Goal: Task Accomplishment & Management: Use online tool/utility

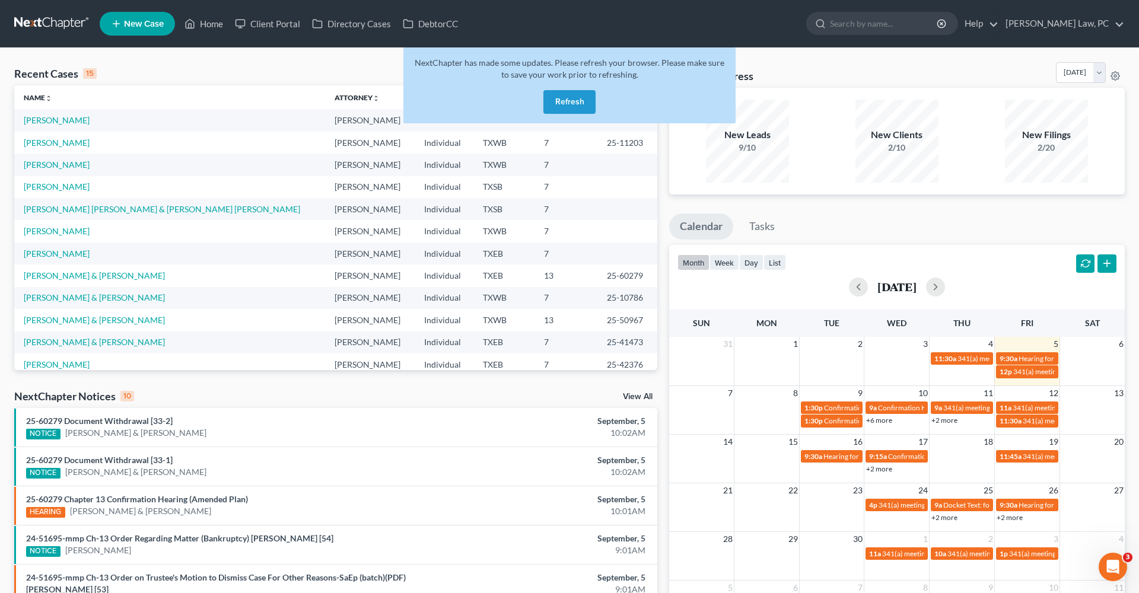
click at [570, 99] on button "Refresh" at bounding box center [570, 102] width 52 height 24
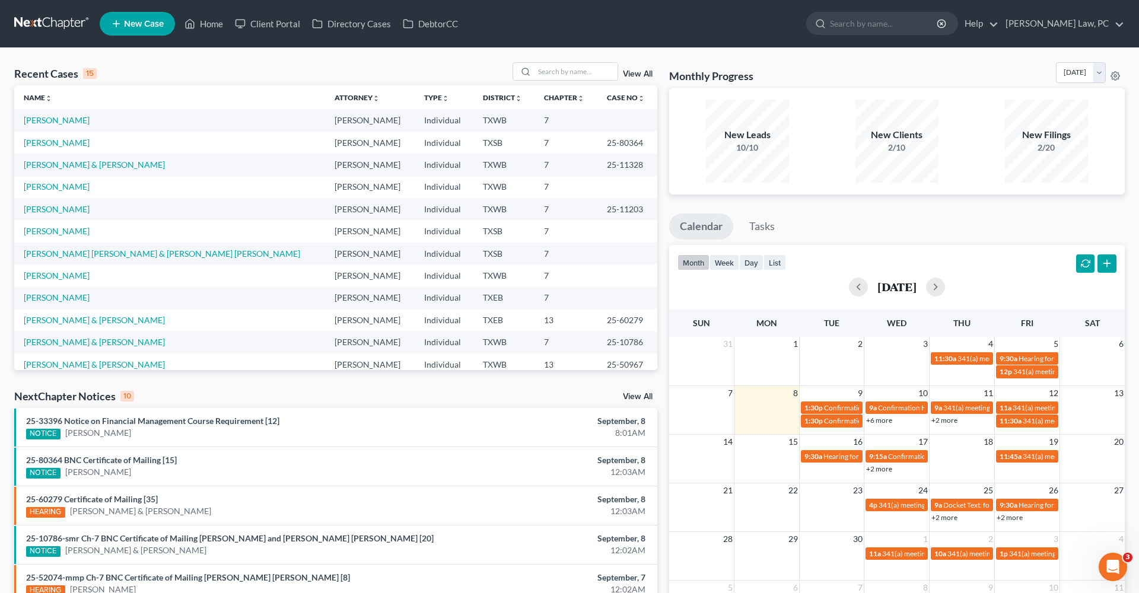
click at [642, 73] on link "View All" at bounding box center [638, 74] width 30 height 8
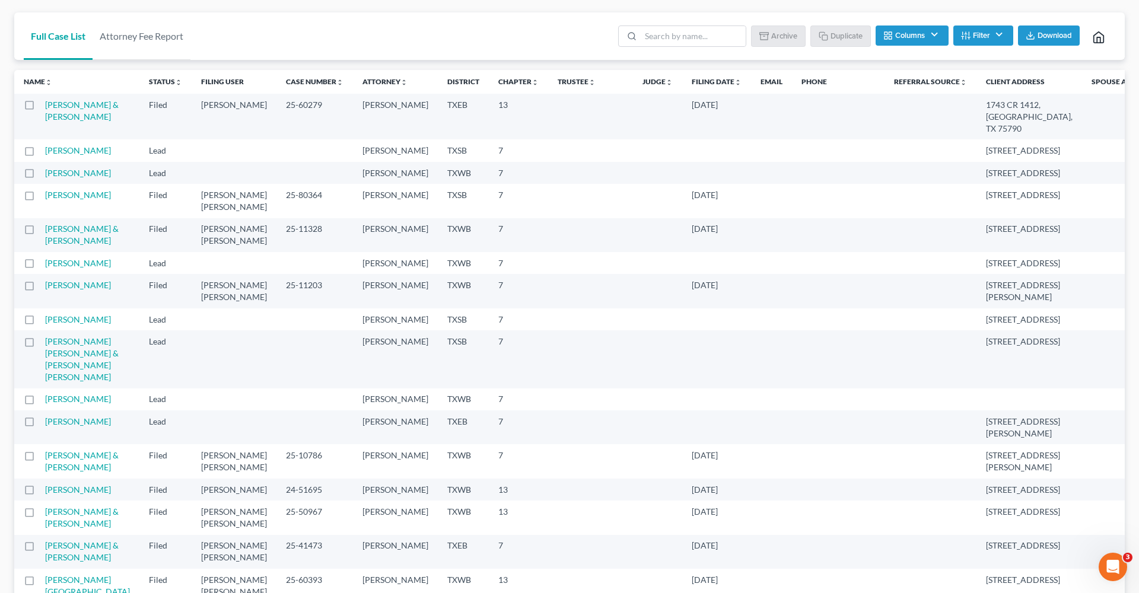
scroll to position [56, 0]
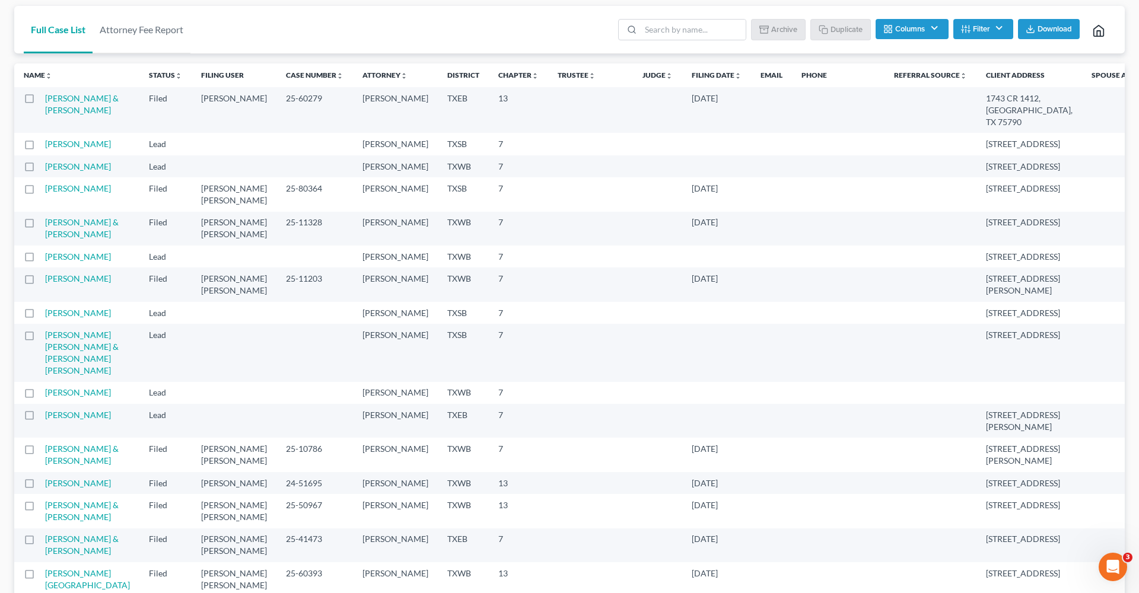
click at [40, 316] on label at bounding box center [40, 316] width 0 height 0
click at [45, 315] on input "checkbox" at bounding box center [49, 311] width 8 height 8
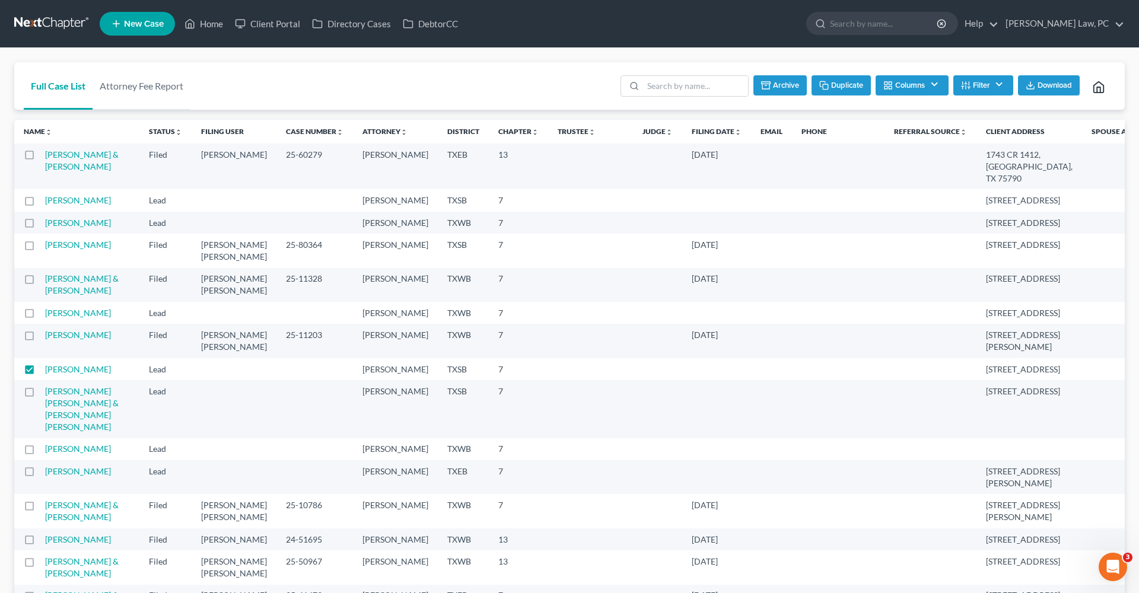
scroll to position [0, 0]
click at [777, 85] on button "Archive" at bounding box center [780, 85] width 53 height 20
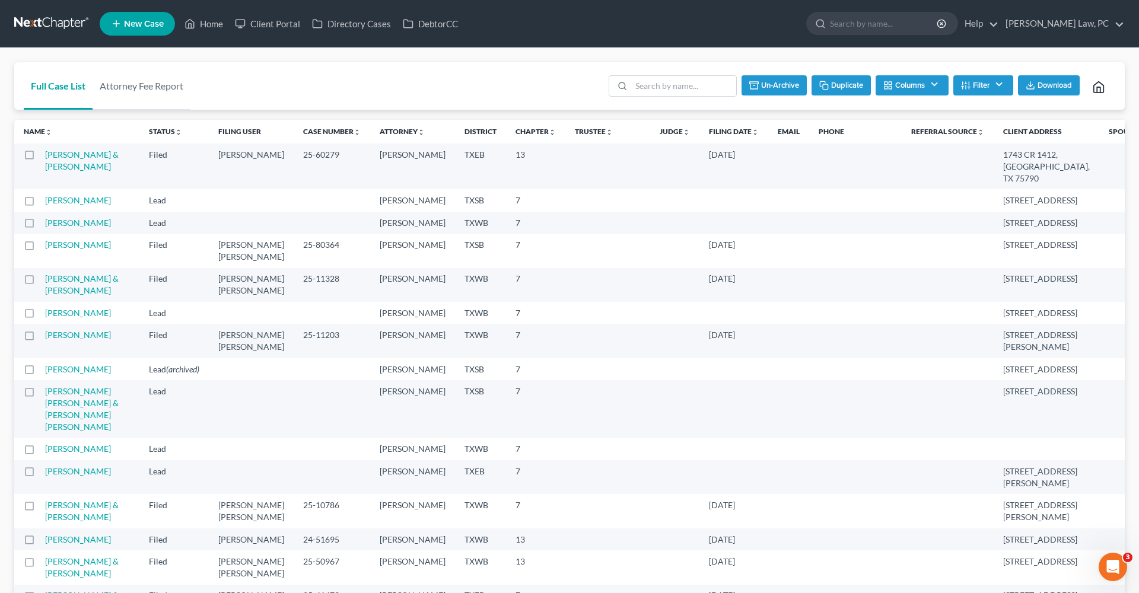
checkbox input "false"
click at [33, 26] on link at bounding box center [52, 23] width 76 height 21
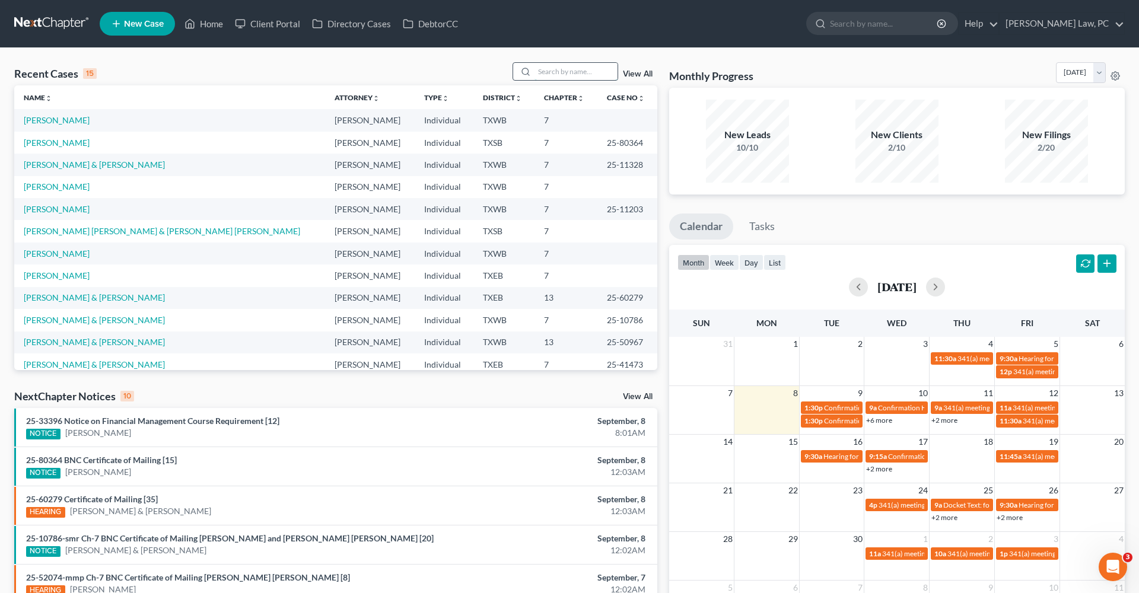
click at [564, 75] on input "search" at bounding box center [576, 71] width 83 height 17
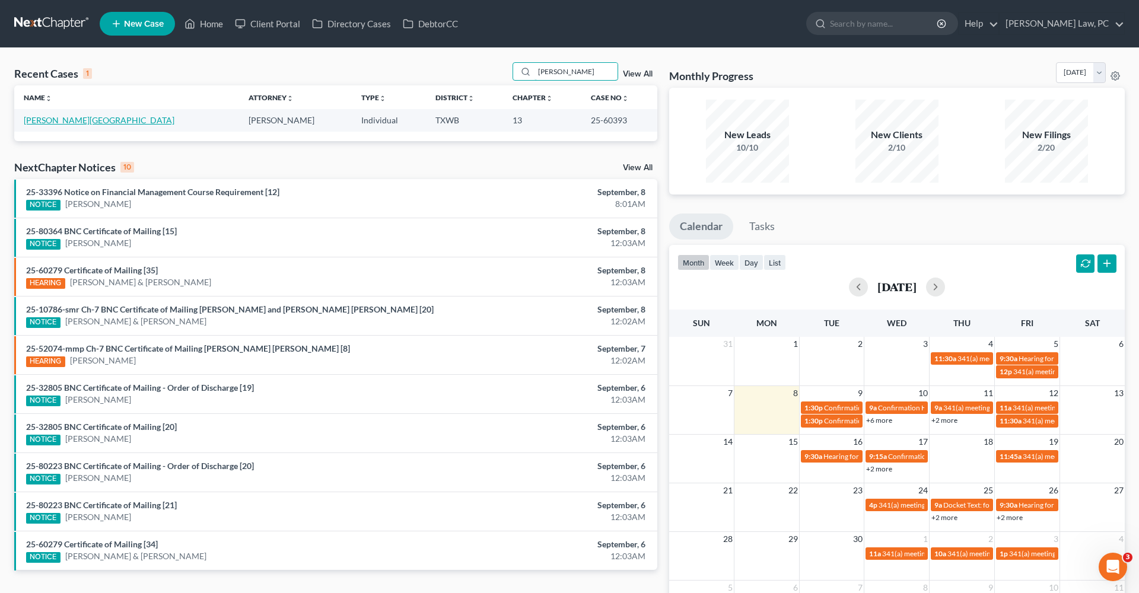
type input "[PERSON_NAME]"
click at [40, 121] on link "[PERSON_NAME][GEOGRAPHIC_DATA]" at bounding box center [99, 120] width 151 height 10
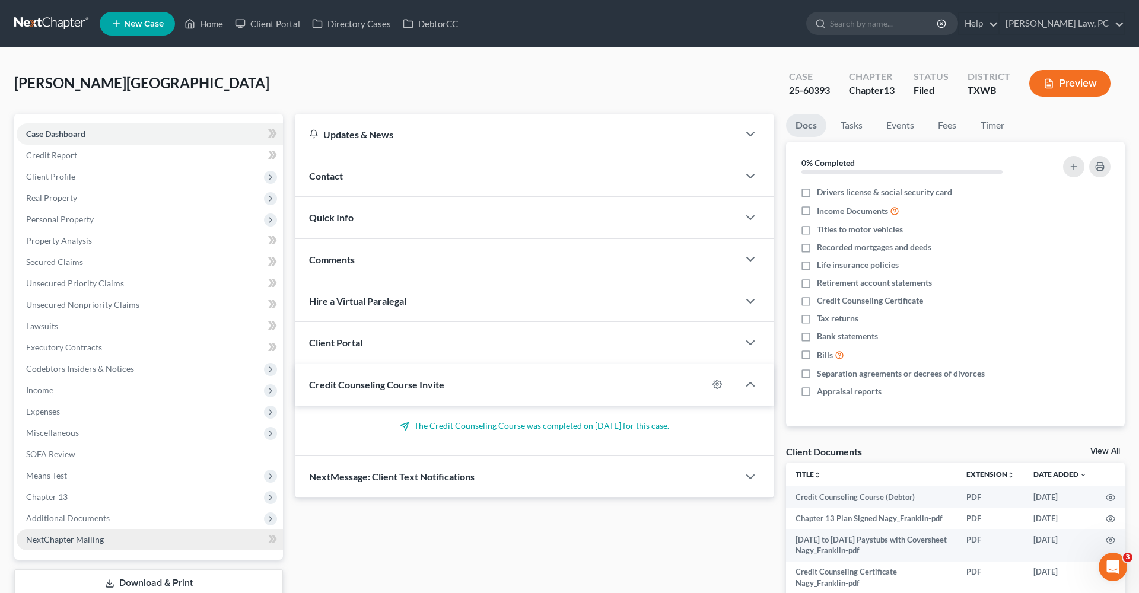
click at [53, 535] on link "NextChapter Mailing" at bounding box center [150, 539] width 266 height 21
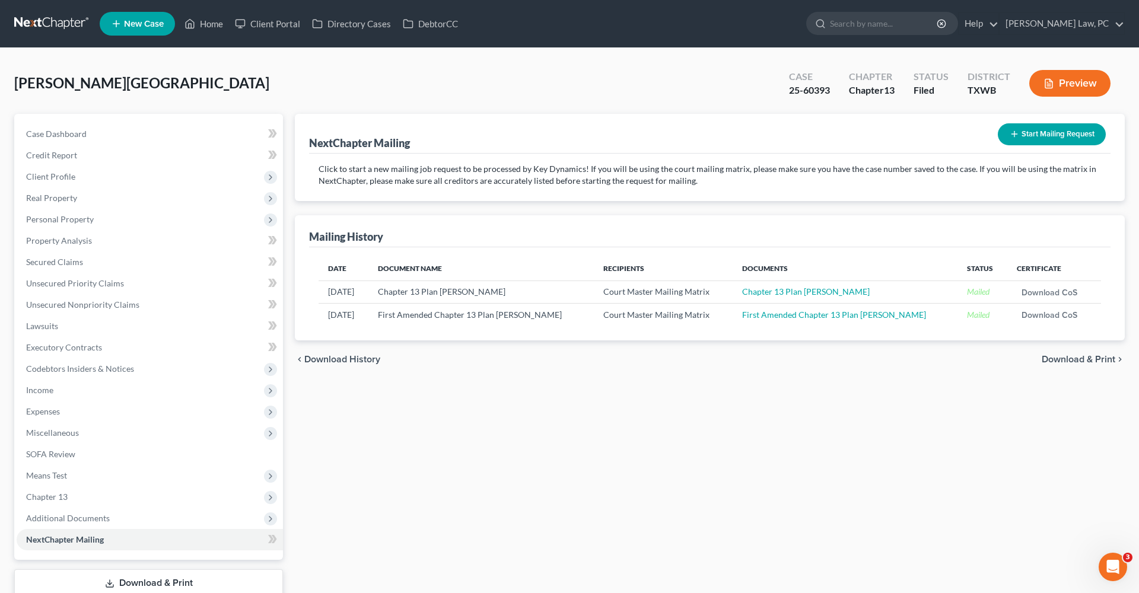
click at [1015, 133] on icon "button" at bounding box center [1014, 133] width 9 height 9
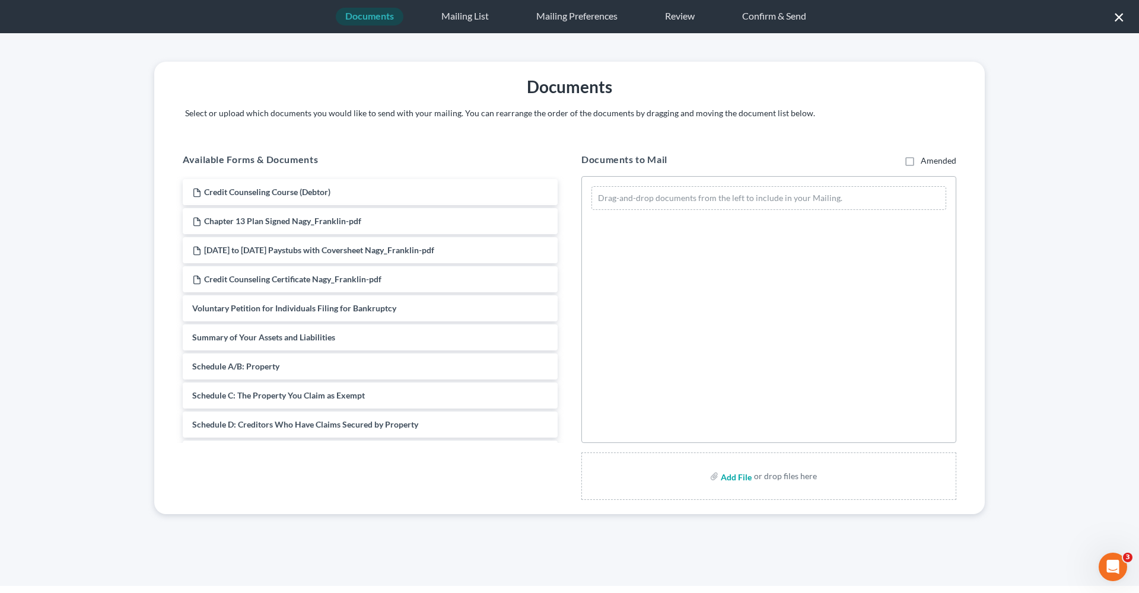
click at [736, 486] on input "file" at bounding box center [735, 476] width 28 height 21
type input "C:\fakepath\Second Amended Chapter 13 Plan Nagy_Franklin.pdf"
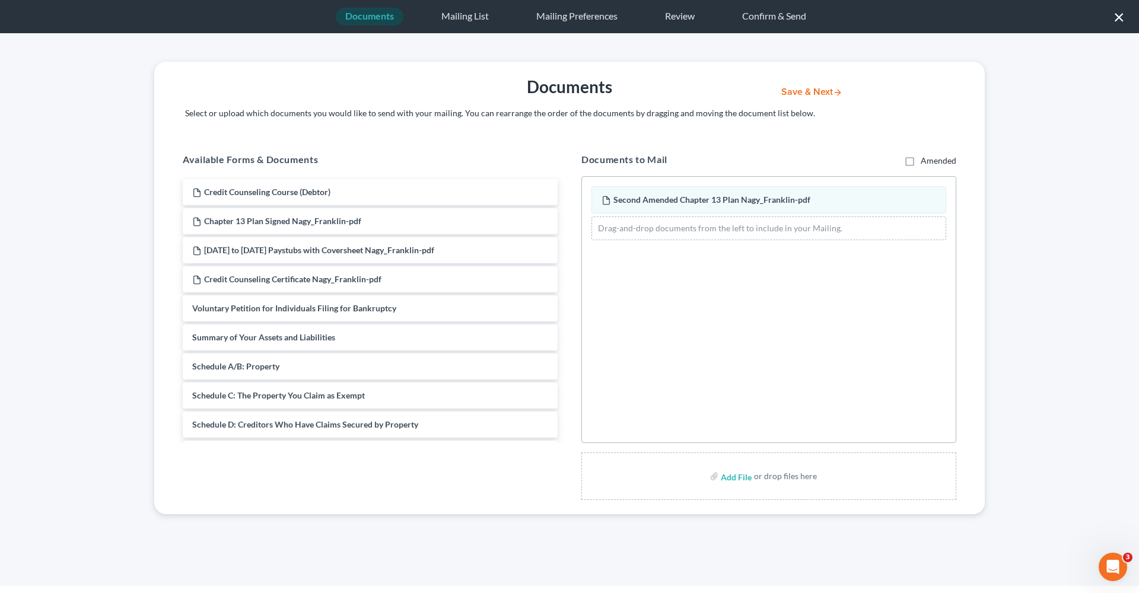
click at [811, 91] on button "Save & Next" at bounding box center [812, 92] width 80 height 10
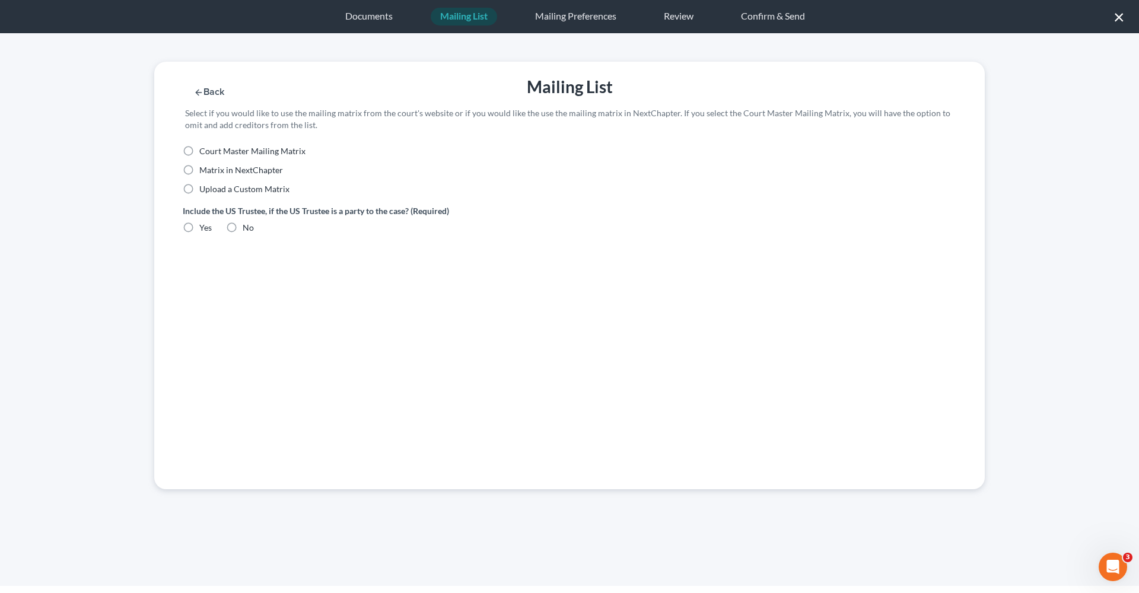
click at [250, 151] on span "Court Master Mailing Matrix" at bounding box center [252, 151] width 106 height 10
click at [212, 151] on input "Court Master Mailing Matrix" at bounding box center [208, 149] width 8 height 8
radio input "true"
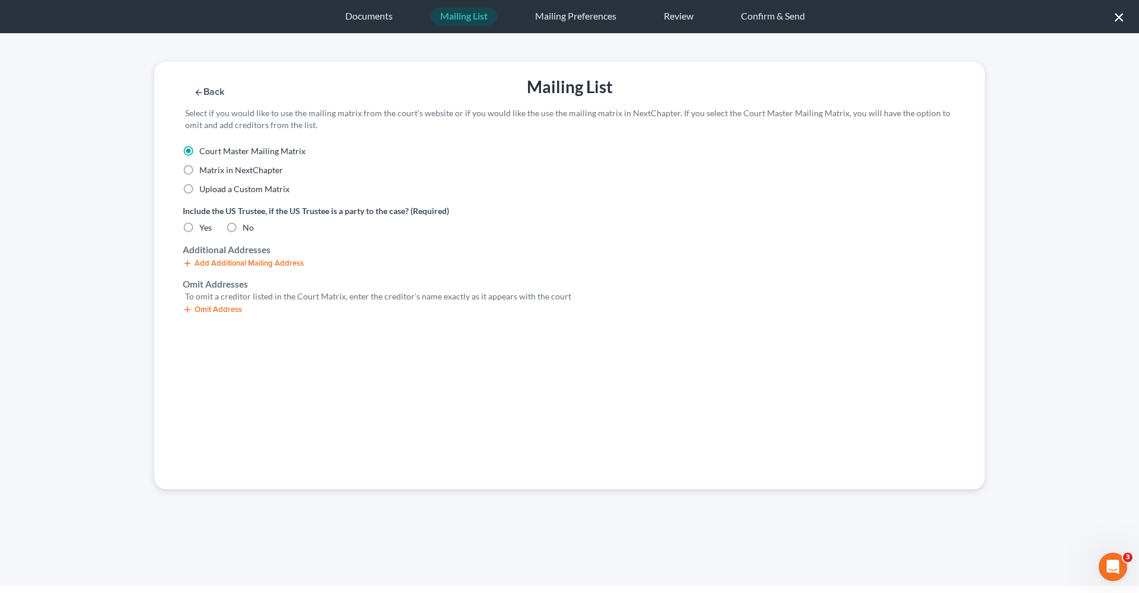
click at [230, 237] on div "Include the US Trustee, if the US Trustee is a party to the case? (Required) Ye…" at bounding box center [570, 224] width 786 height 39
click at [243, 231] on label "No" at bounding box center [248, 228] width 11 height 12
click at [247, 230] on input "No" at bounding box center [251, 226] width 8 height 8
radio input "true"
click at [224, 305] on button "Omit Address" at bounding box center [212, 309] width 59 height 9
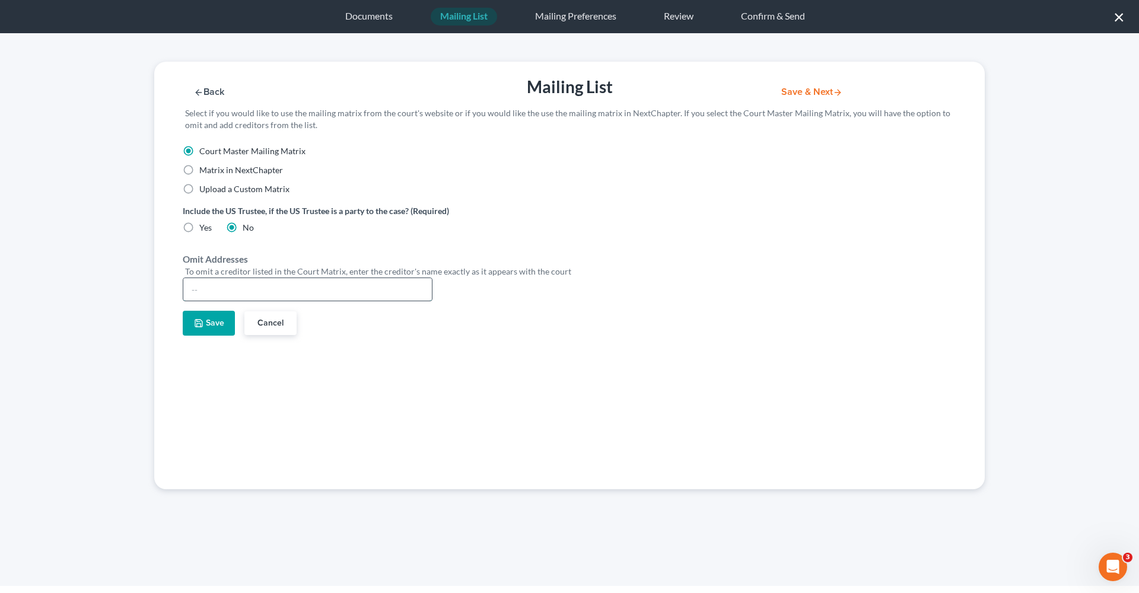
click at [215, 289] on input "text" at bounding box center [307, 289] width 249 height 23
type input "[PERSON_NAME]"
click at [206, 325] on button "Save" at bounding box center [209, 323] width 52 height 25
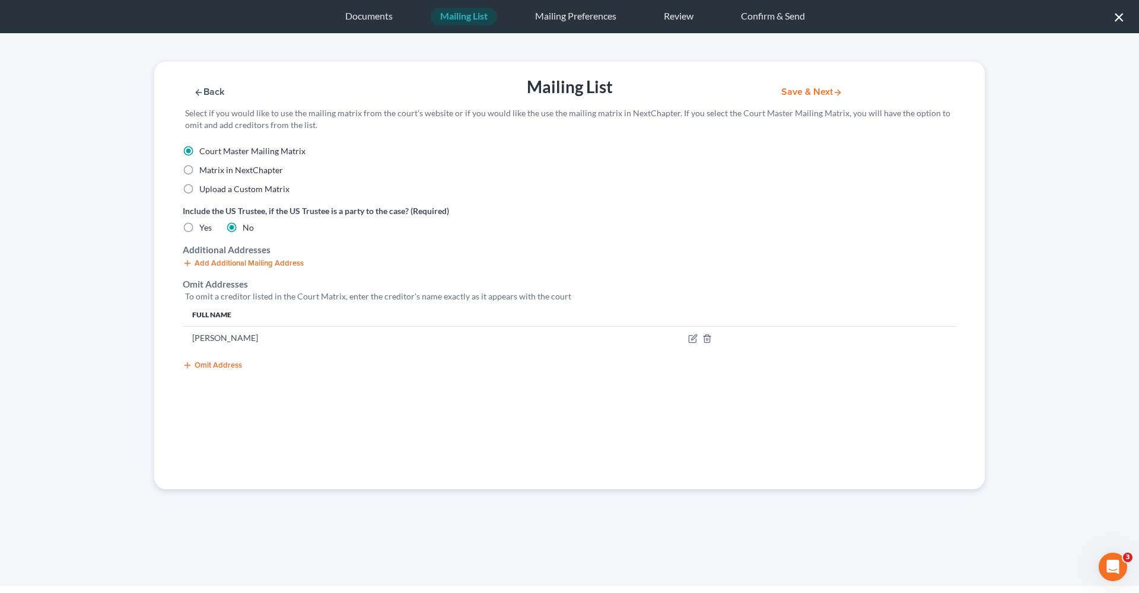
click at [813, 90] on button "Save & Next" at bounding box center [812, 92] width 80 height 10
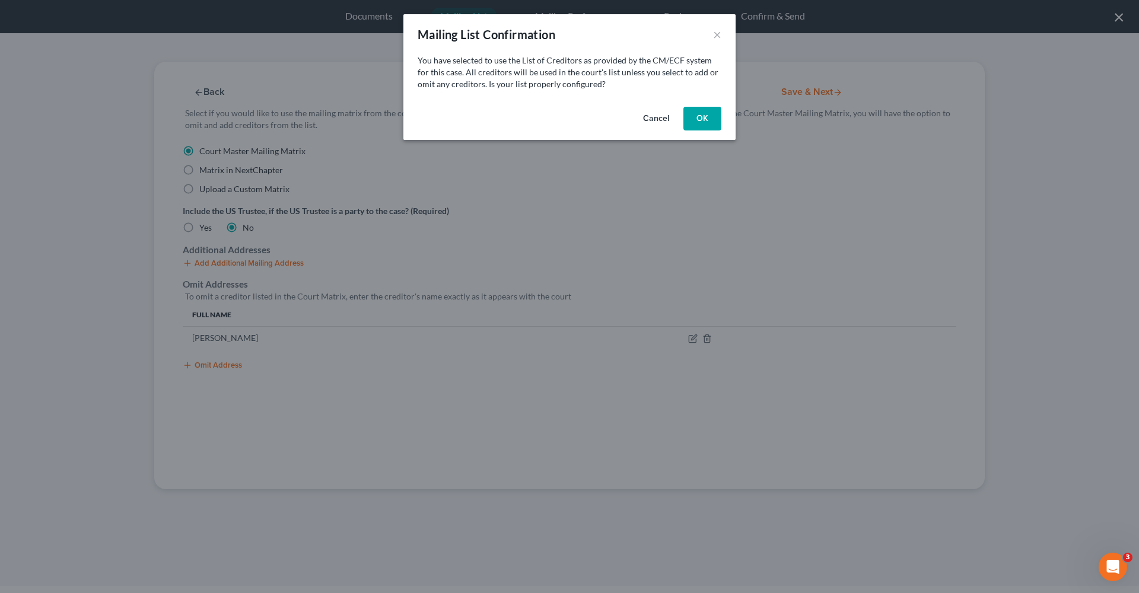
click at [718, 120] on button "OK" at bounding box center [703, 119] width 38 height 24
select select "45"
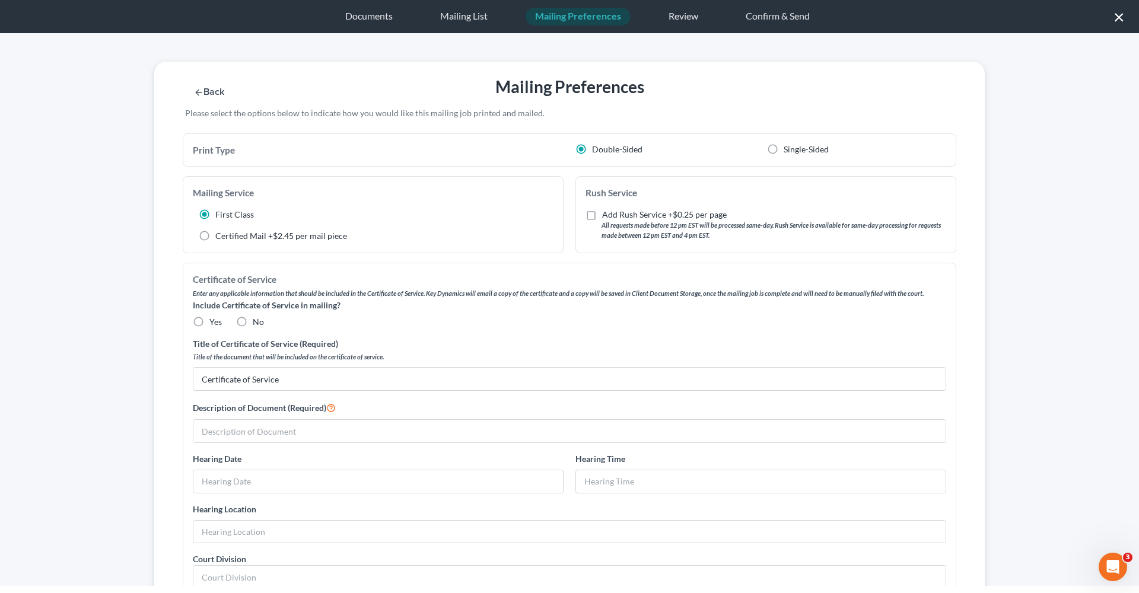
click at [220, 320] on span "Yes" at bounding box center [215, 322] width 12 height 10
click at [220, 320] on input "Yes" at bounding box center [218, 320] width 8 height 8
radio input "true"
click at [260, 432] on input "text" at bounding box center [569, 431] width 753 height 23
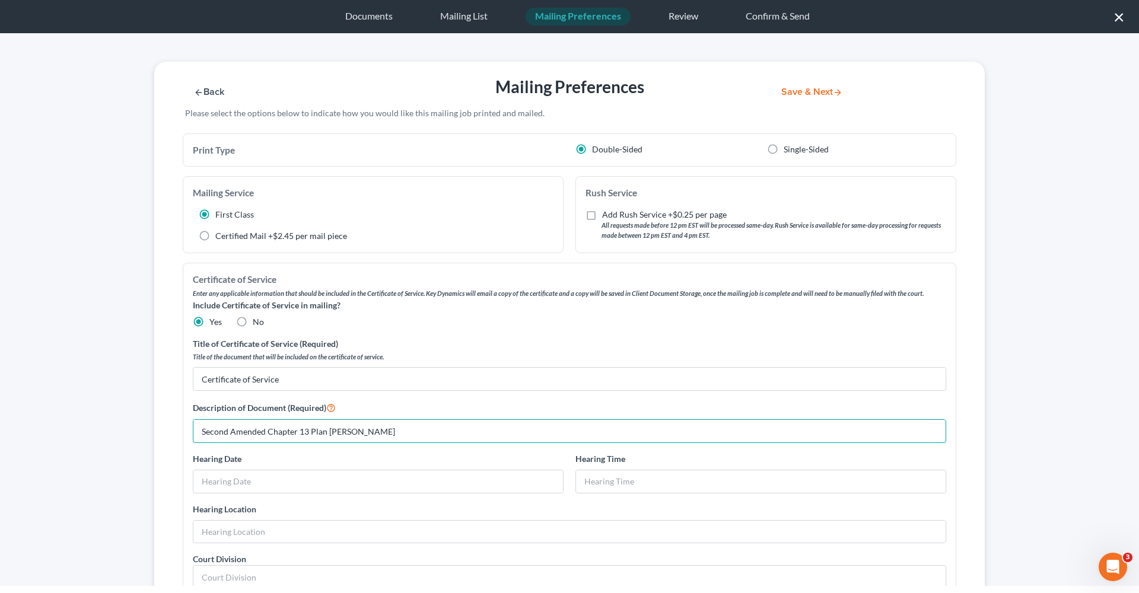
drag, startPoint x: 384, startPoint y: 424, endPoint x: 165, endPoint y: 421, distance: 219.0
click at [165, 422] on div "Print Type Double-Sided Single-Sided Mailing Service First Class Certified Mail…" at bounding box center [569, 550] width 831 height 832
type input "Second Amended Chapter 13 Plan [PERSON_NAME]"
click at [799, 91] on button "Save & Next" at bounding box center [812, 92] width 80 height 10
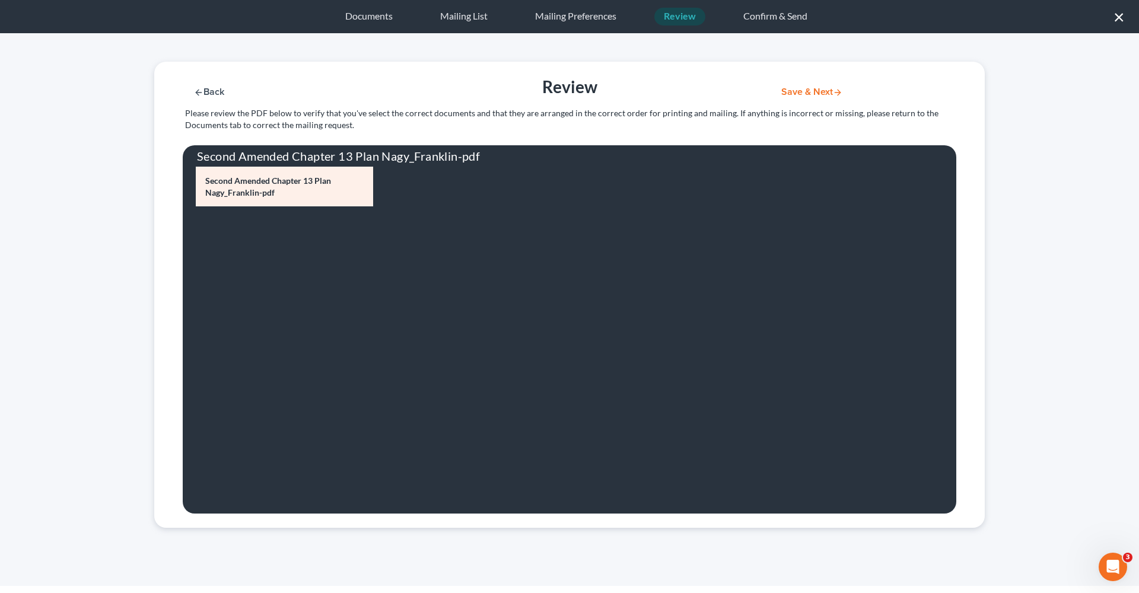
click at [808, 95] on button "Save & Next" at bounding box center [812, 92] width 80 height 10
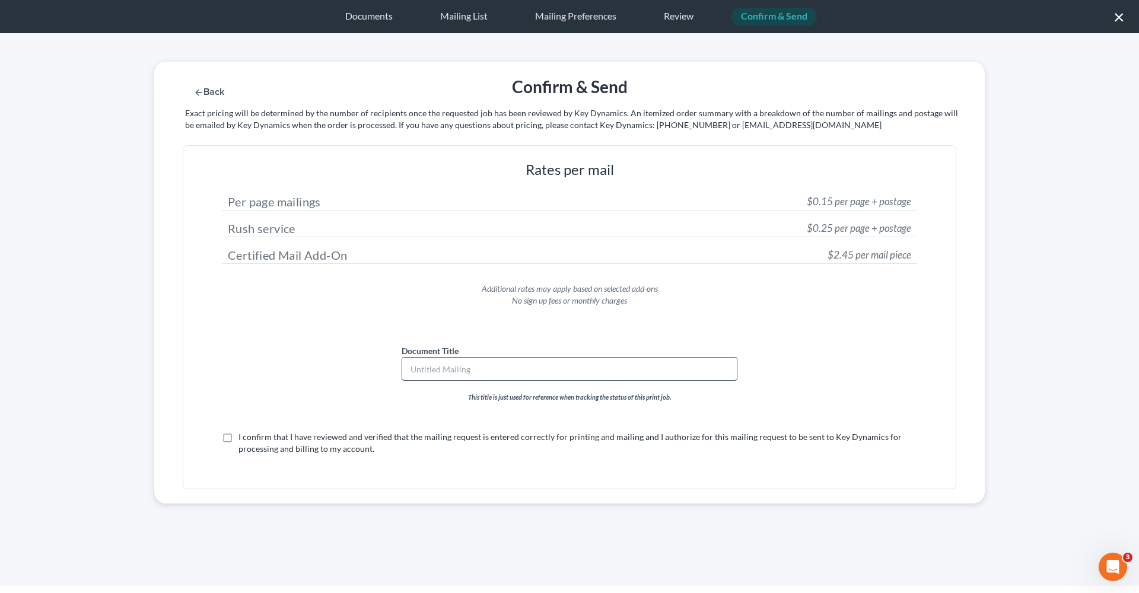
click at [438, 367] on input "text" at bounding box center [569, 369] width 335 height 23
paste input "Second Amended Chapter 13 Plan [PERSON_NAME]"
type input "Second Amended Chapter 13 Plan [PERSON_NAME]"
click at [239, 439] on label "I confirm that I have reviewed and verified that the mailing request is entered…" at bounding box center [578, 443] width 679 height 24
click at [243, 439] on input "I confirm that I have reviewed and verified that the mailing request is entered…" at bounding box center [247, 435] width 8 height 8
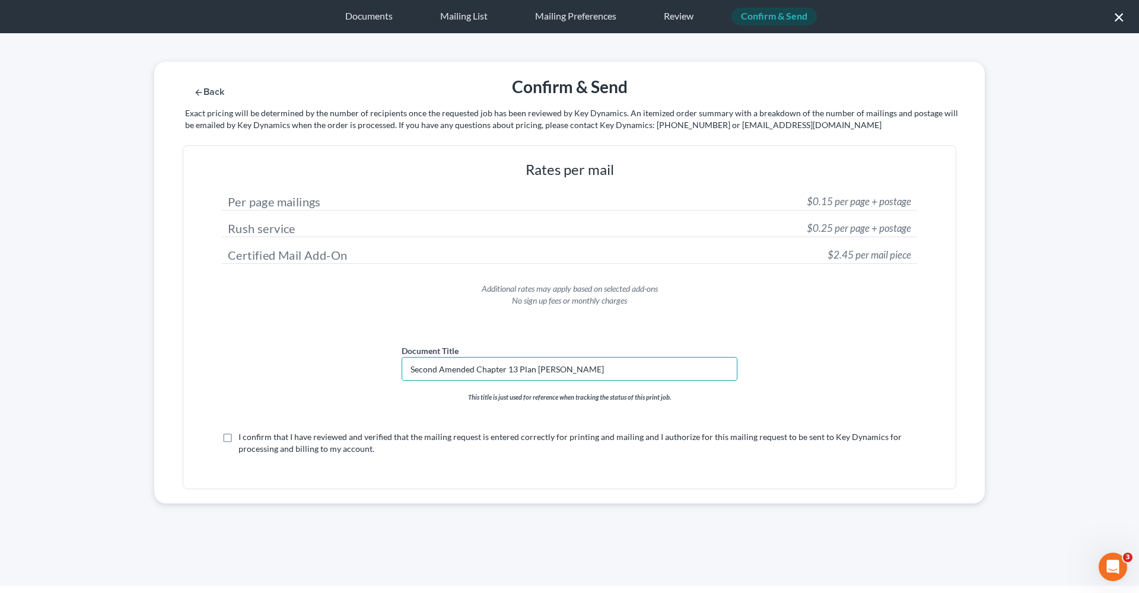
checkbox input "true"
click at [810, 88] on button "Submit for Mailing" at bounding box center [827, 92] width 110 height 10
